Goal: Task Accomplishment & Management: Manage account settings

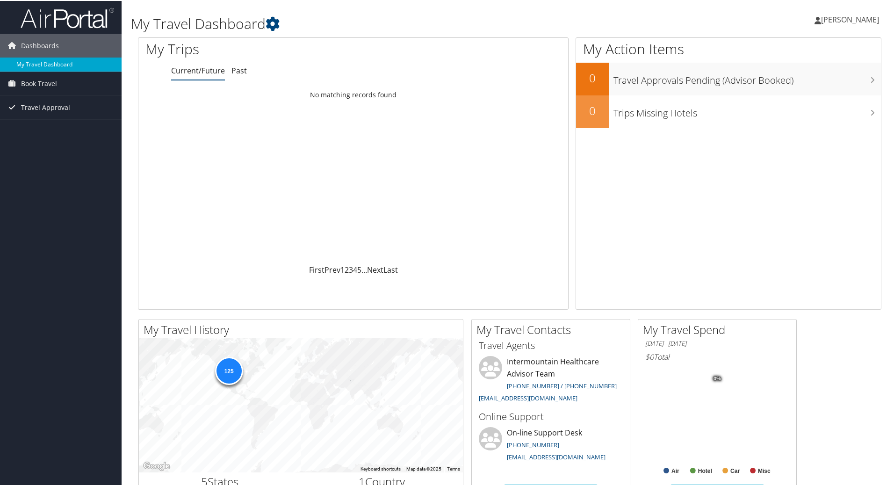
click at [41, 65] on link "My Travel Dashboard" at bounding box center [61, 64] width 122 height 14
click at [52, 106] on span "Travel Approval" at bounding box center [45, 106] width 49 height 23
click at [37, 137] on link "Approved Trips" at bounding box center [61, 139] width 122 height 14
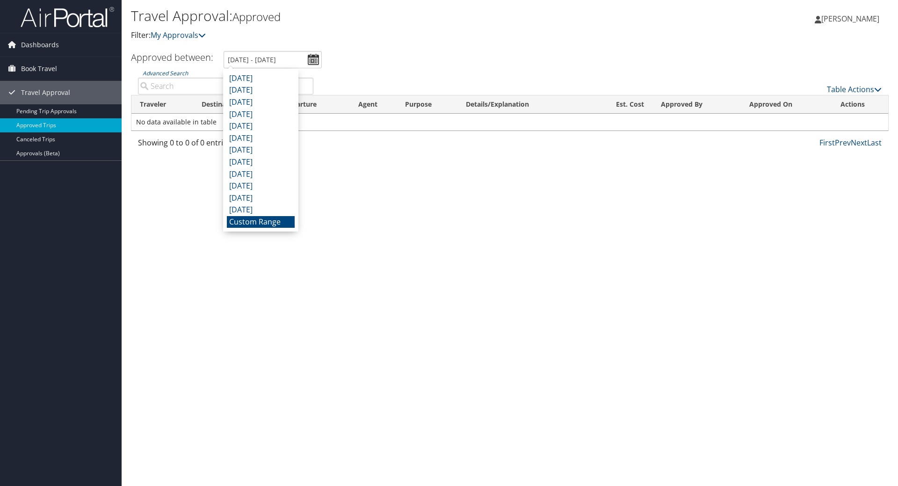
click at [311, 58] on input "9/7/2025 - 10/7/2025" at bounding box center [273, 59] width 98 height 17
click at [425, 37] on p "Filter: My Approvals" at bounding box center [383, 35] width 505 height 12
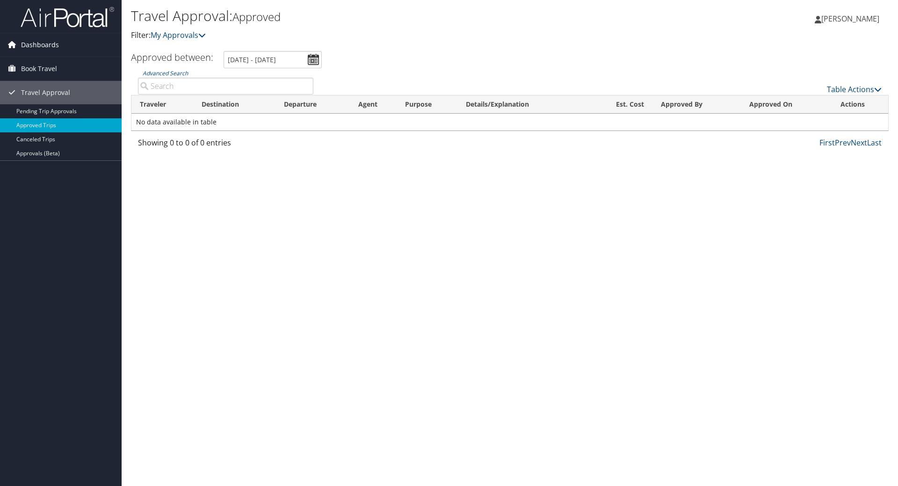
click at [42, 46] on span "Dashboards" at bounding box center [40, 44] width 38 height 23
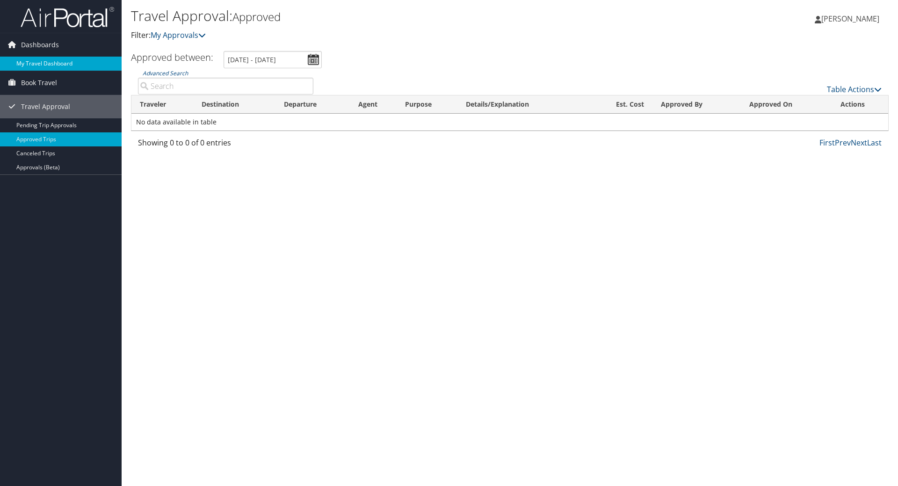
click at [52, 64] on link "My Travel Dashboard" at bounding box center [61, 64] width 122 height 14
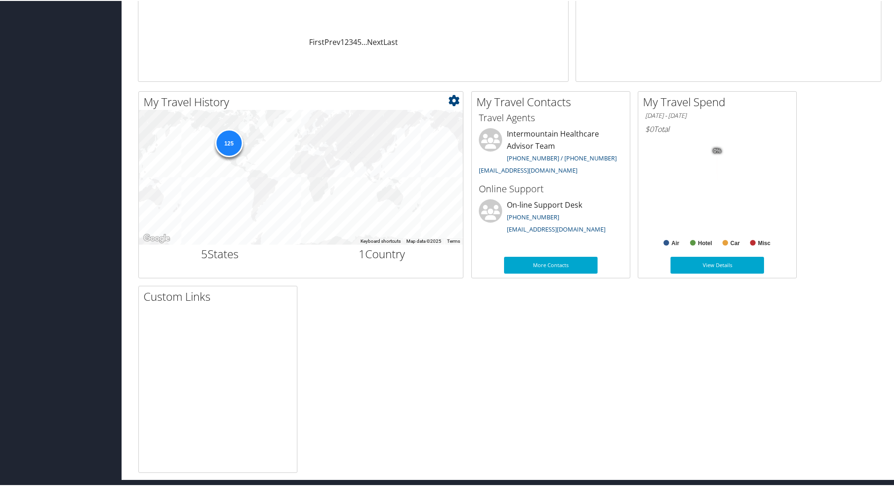
scroll to position [230, 0]
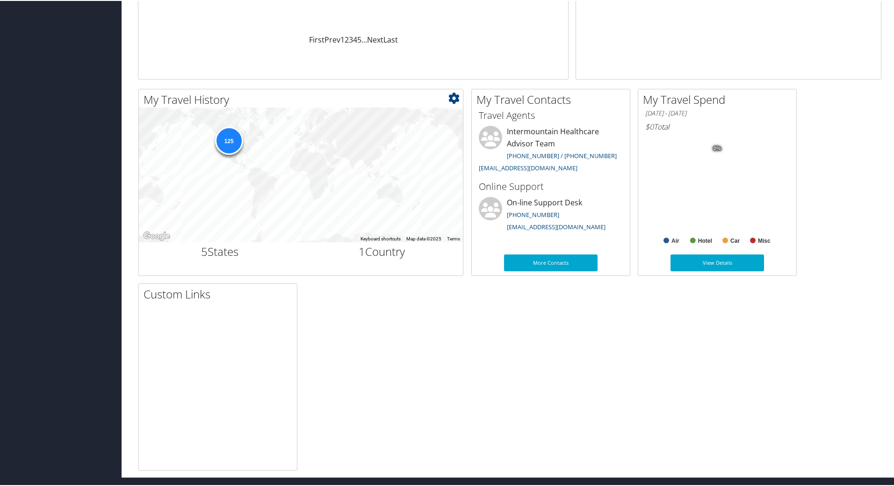
click at [228, 143] on div "125" at bounding box center [229, 139] width 28 height 28
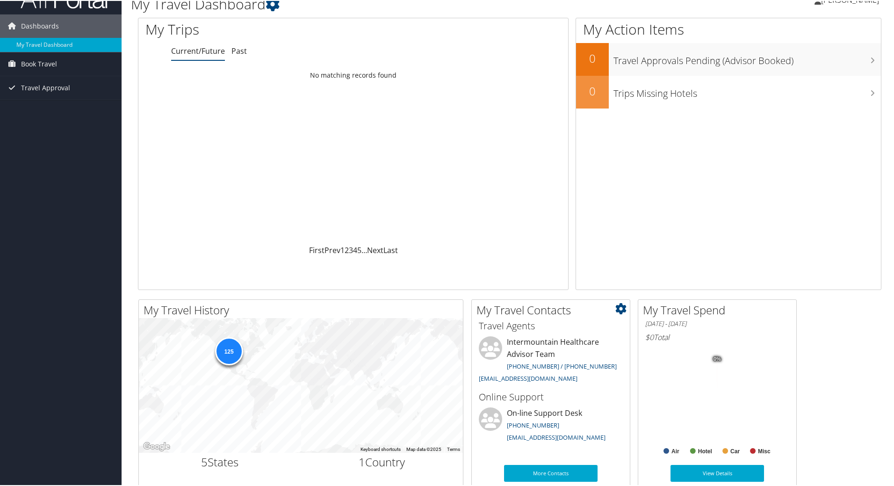
scroll to position [0, 0]
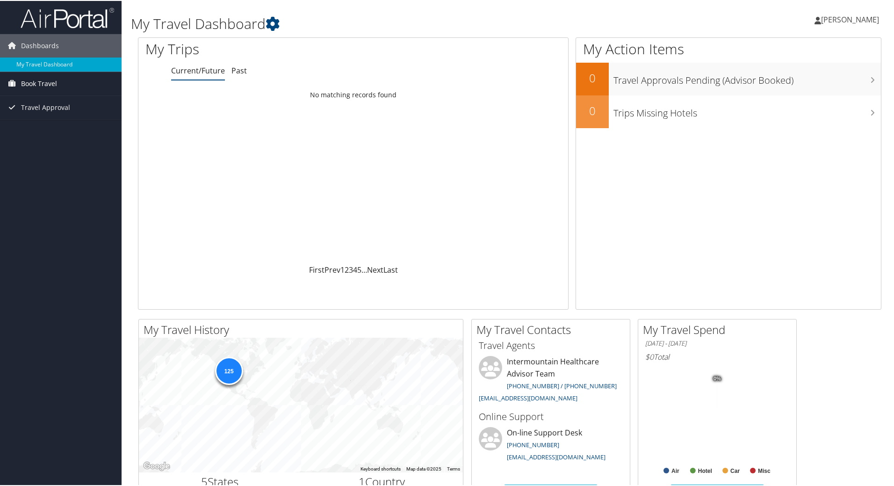
click at [44, 81] on span "Book Travel" at bounding box center [39, 82] width 36 height 23
click at [61, 115] on link "Book/Manage Online Trips" at bounding box center [61, 116] width 122 height 14
click at [58, 113] on link "Book/Manage Online Trips" at bounding box center [61, 116] width 122 height 14
